Goal: Task Accomplishment & Management: Manage account settings

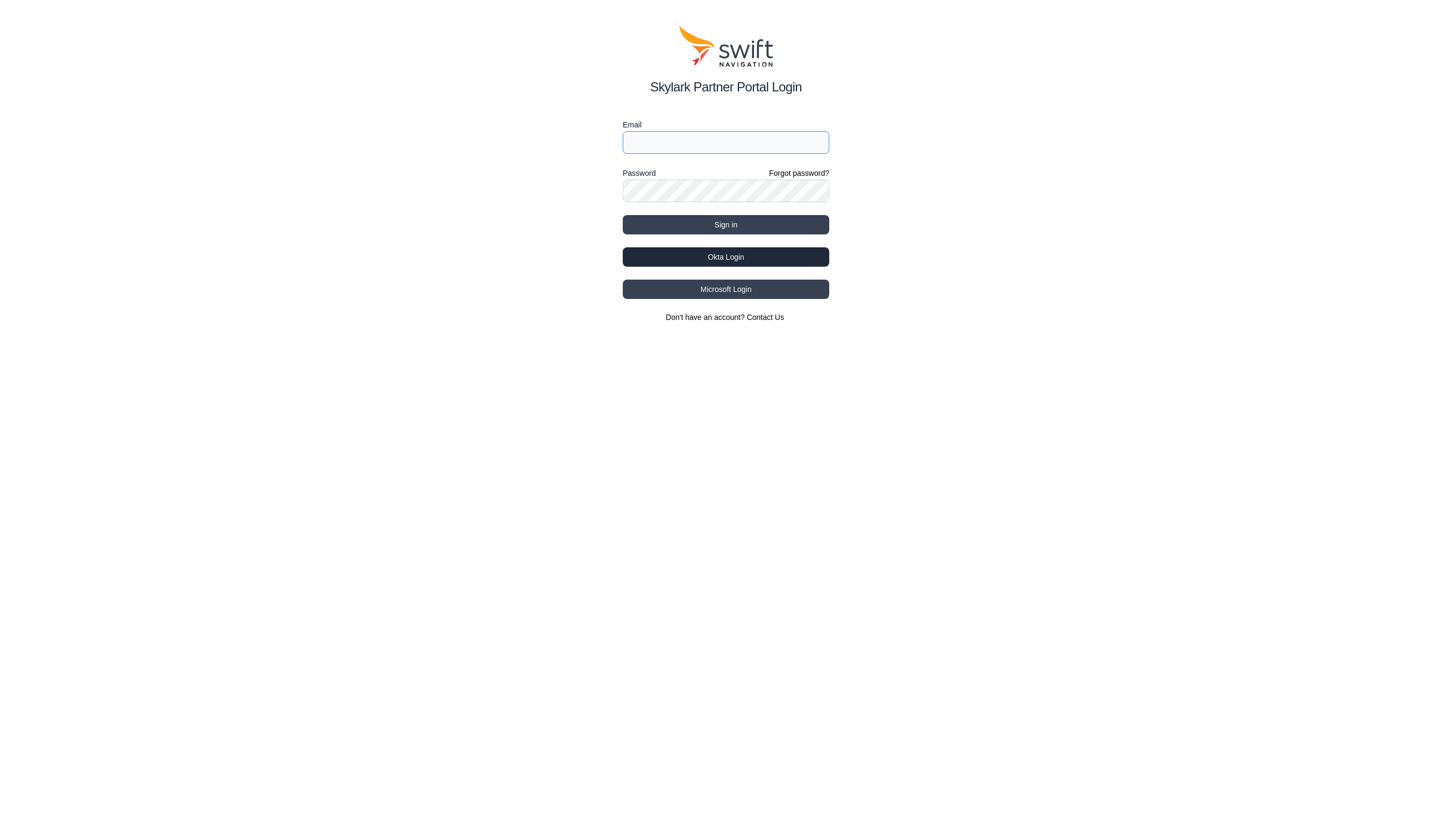
type input "[PERSON_NAME][EMAIL_ADDRESS][PERSON_NAME][DOMAIN_NAME]"
click at [668, 253] on button "Okta Login" at bounding box center [726, 256] width 206 height 19
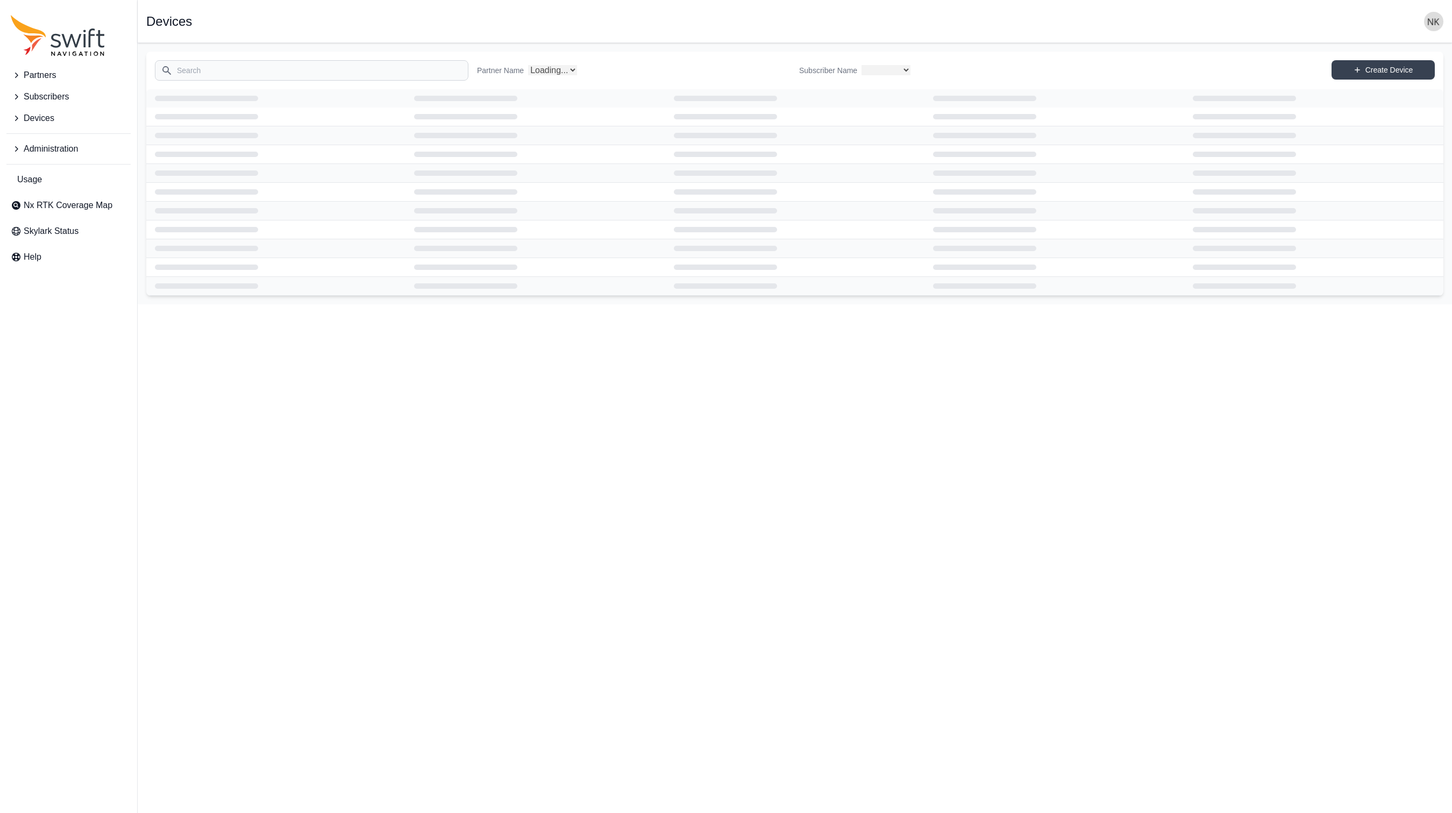
select select
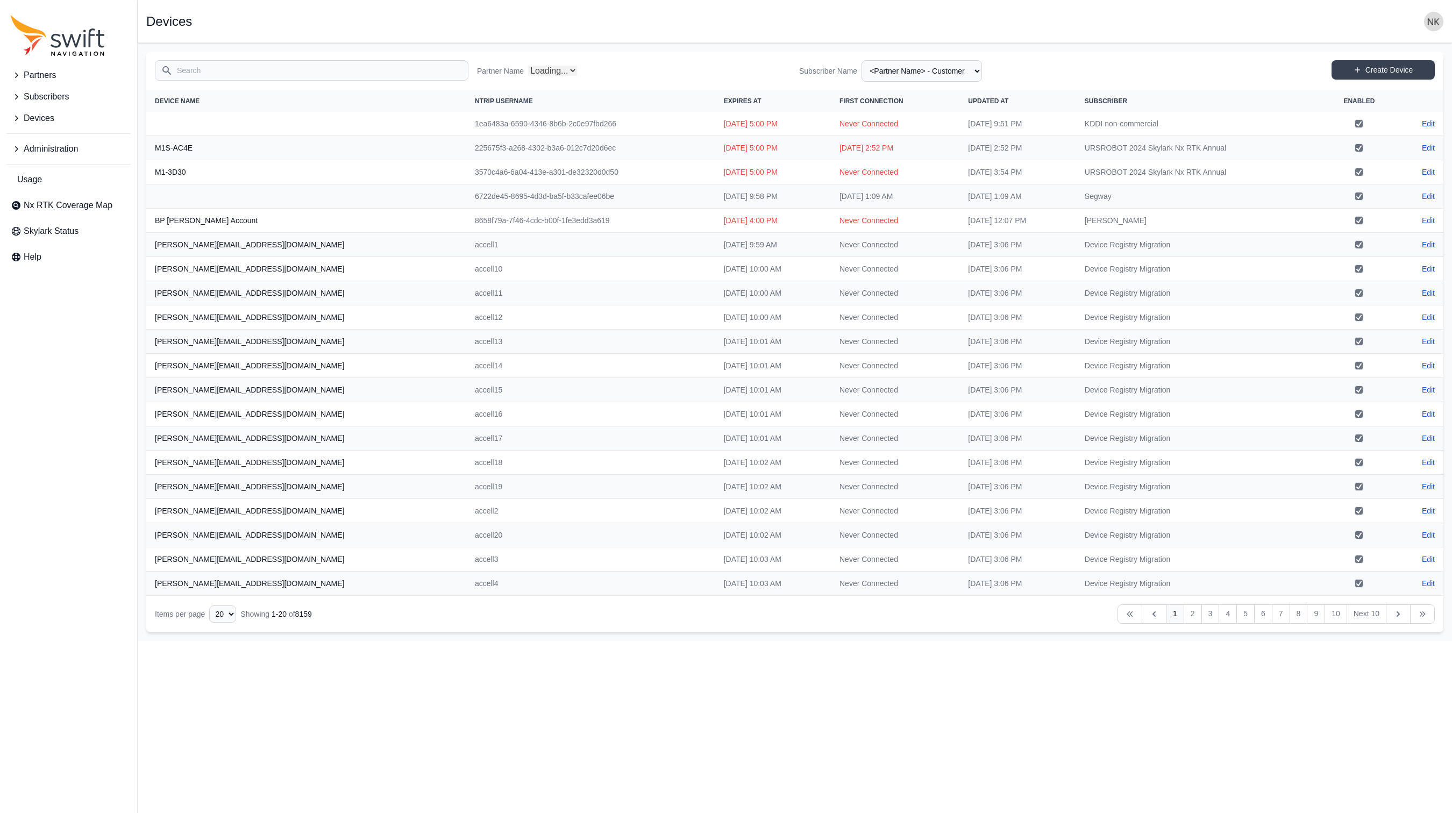
select select "Partner Name"
click at [34, 153] on span "Administration" at bounding box center [51, 148] width 54 height 13
click at [45, 198] on span "Authorization Groups" at bounding box center [60, 194] width 98 height 13
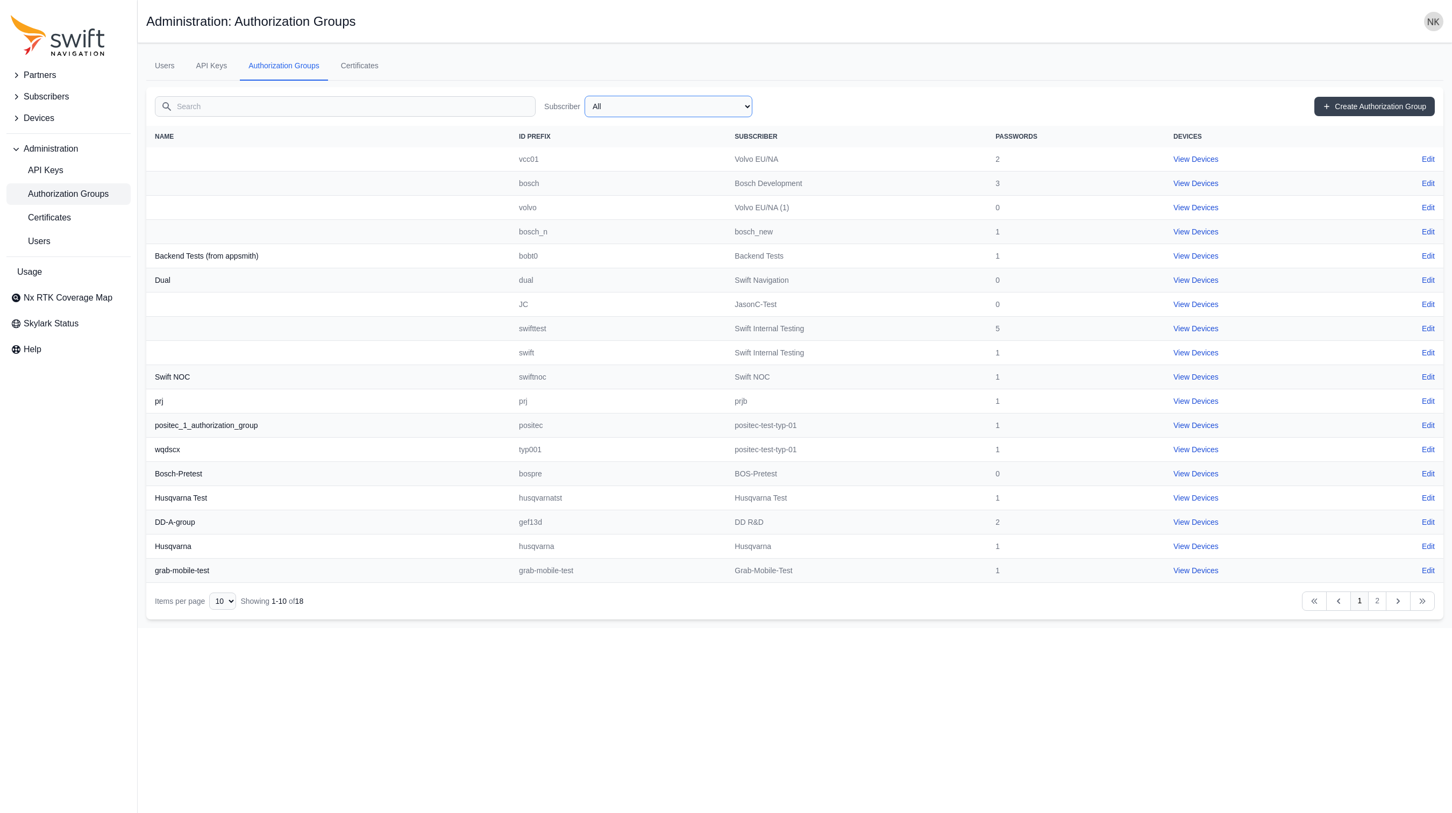
click at [683, 113] on select "All Swift Internal Testing Volvo EU/NA Bosch Development Volvo EU/NA (1) MyWay …" at bounding box center [668, 107] width 168 height 22
click at [1338, 105] on link "Create Authorization Group" at bounding box center [1374, 106] width 120 height 19
select select "cff9f67e-510b-4c0e-aff8-939dc142d620"
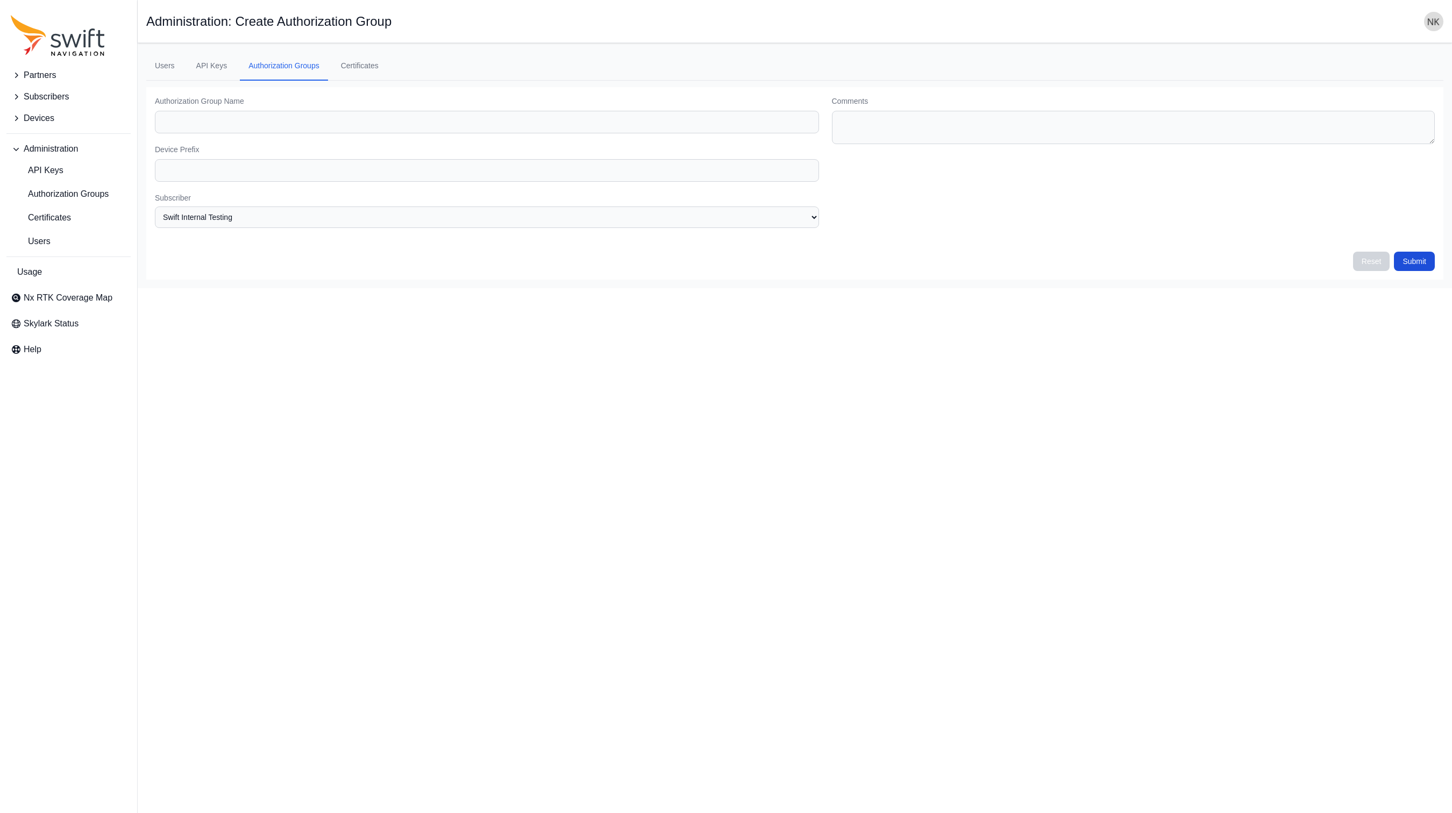
click at [818, 227] on div "Authorization Group Name Device Prefix Subscriber None Swift Internal Testing V…" at bounding box center [487, 167] width 664 height 143
click at [818, 222] on select "None Swift Internal Testing Volvo EU/NA Bosch Development Volvo EU/NA (1) MyWay…" at bounding box center [487, 217] width 664 height 22
click at [44, 78] on span "Partners" at bounding box center [40, 75] width 32 height 13
